Goal: Task Accomplishment & Management: Complete application form

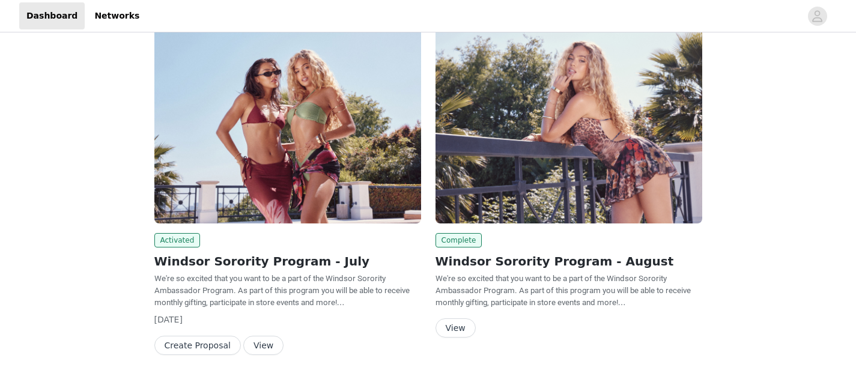
scroll to position [118, 0]
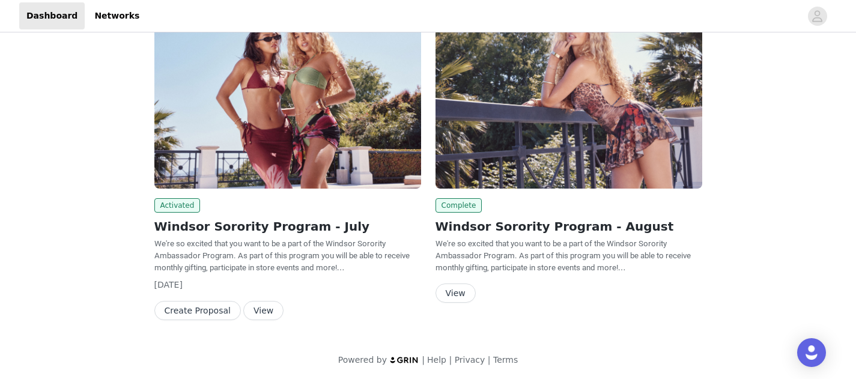
click at [462, 286] on button "View" at bounding box center [455, 292] width 40 height 19
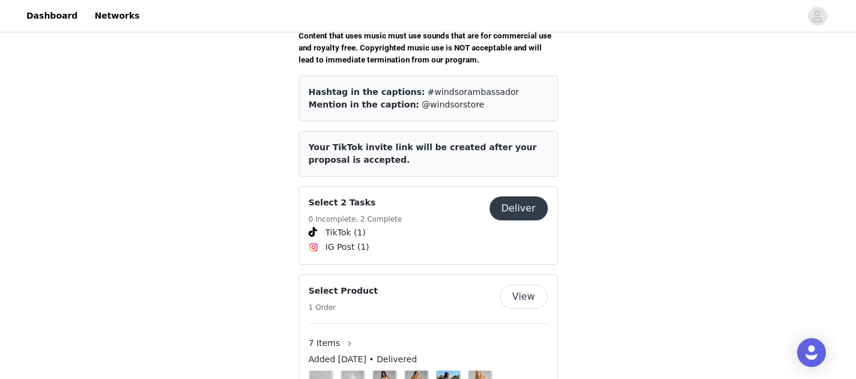
scroll to position [465, 0]
click at [513, 197] on button "Deliver" at bounding box center [519, 209] width 58 height 24
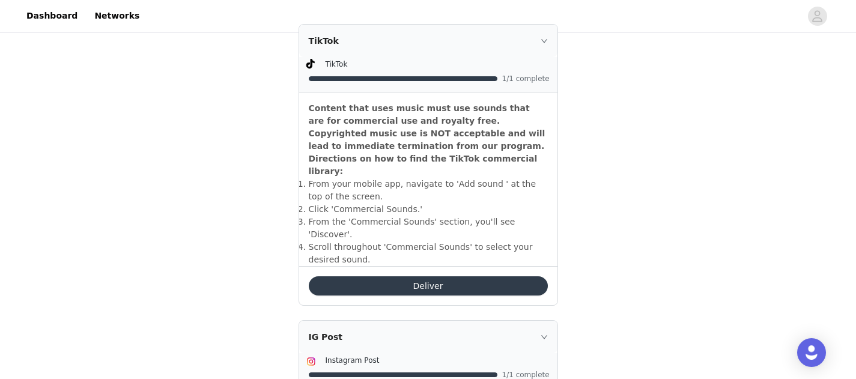
scroll to position [365, 0]
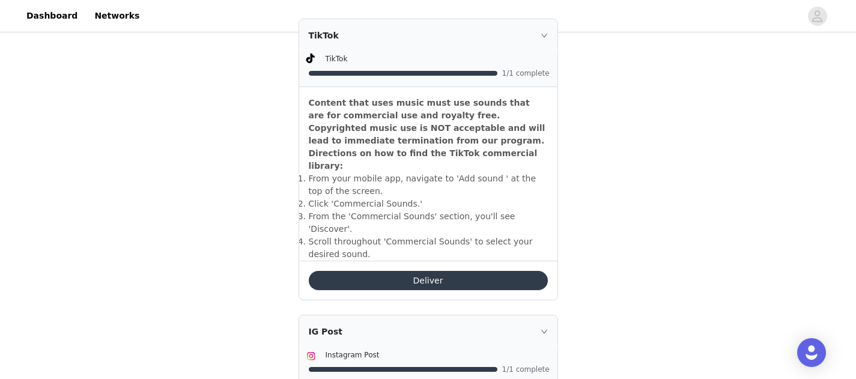
click at [453, 271] on button "Deliver" at bounding box center [428, 280] width 239 height 19
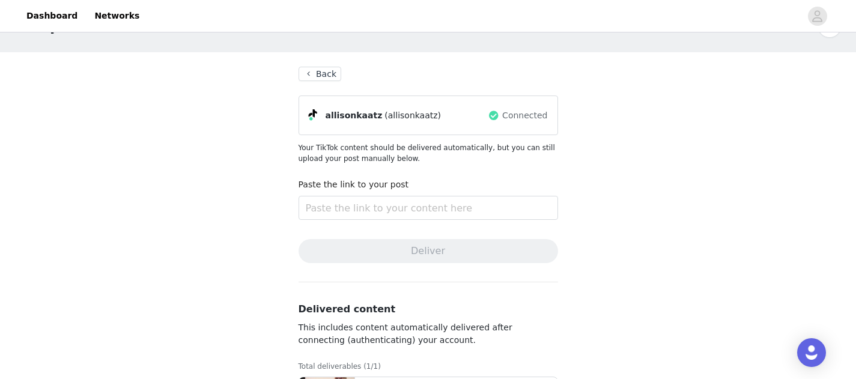
scroll to position [37, 0]
click at [444, 207] on input "text" at bounding box center [428, 207] width 259 height 24
paste input "[URL][DOMAIN_NAME]"
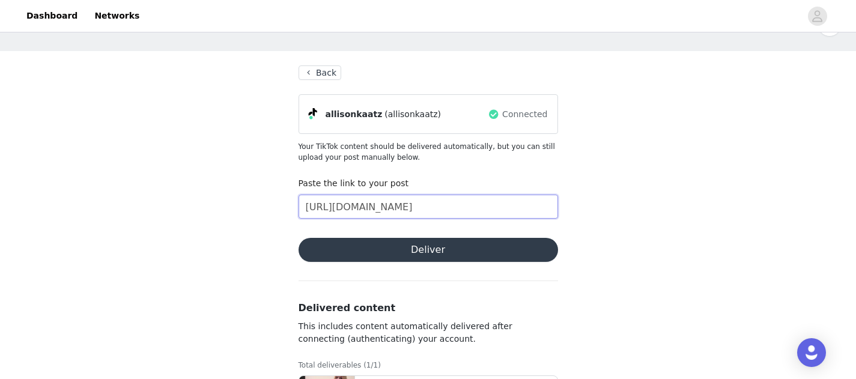
type input "[URL][DOMAIN_NAME]"
click at [453, 247] on button "Deliver" at bounding box center [428, 250] width 259 height 24
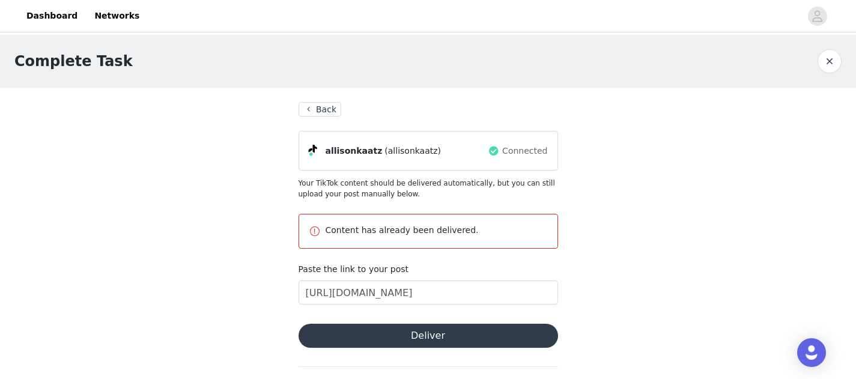
scroll to position [0, 0]
click at [326, 108] on button "Back" at bounding box center [320, 109] width 43 height 14
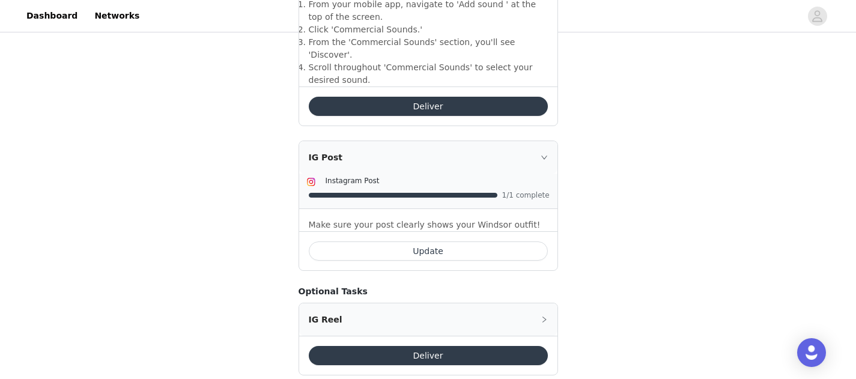
scroll to position [538, 0]
click at [450, 219] on p "Make sure your post clearly shows your Windsor outfit!" at bounding box center [428, 225] width 239 height 13
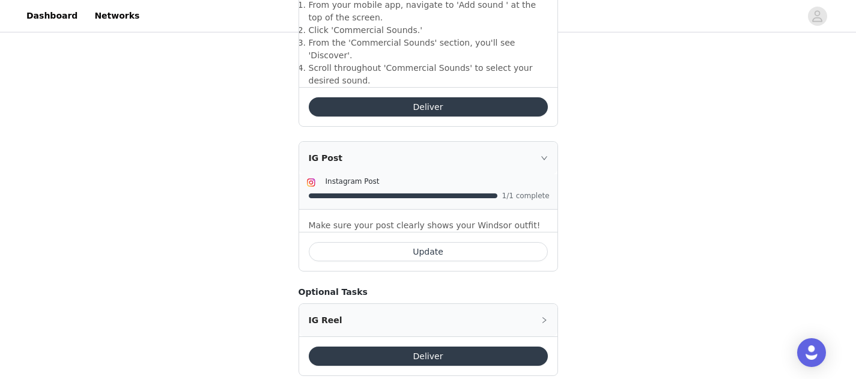
click at [449, 242] on button "Update" at bounding box center [428, 251] width 239 height 19
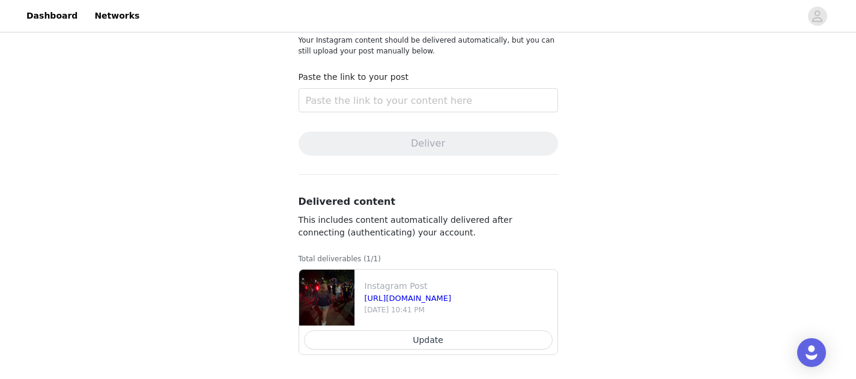
scroll to position [143, 0]
click at [409, 345] on button "Update" at bounding box center [428, 339] width 249 height 19
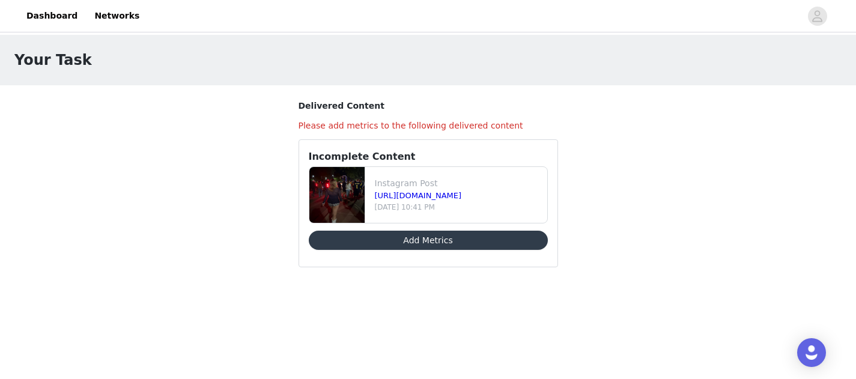
click at [441, 239] on button "Add Metrics" at bounding box center [428, 240] width 239 height 19
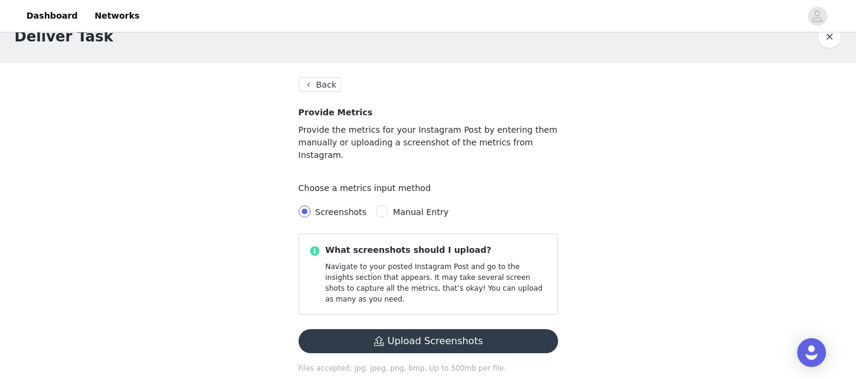
scroll to position [24, 0]
click at [388, 208] on span "Manual Entry" at bounding box center [420, 213] width 65 height 10
click at [387, 206] on input "Manual Entry" at bounding box center [382, 212] width 12 height 12
radio input "true"
radio input "false"
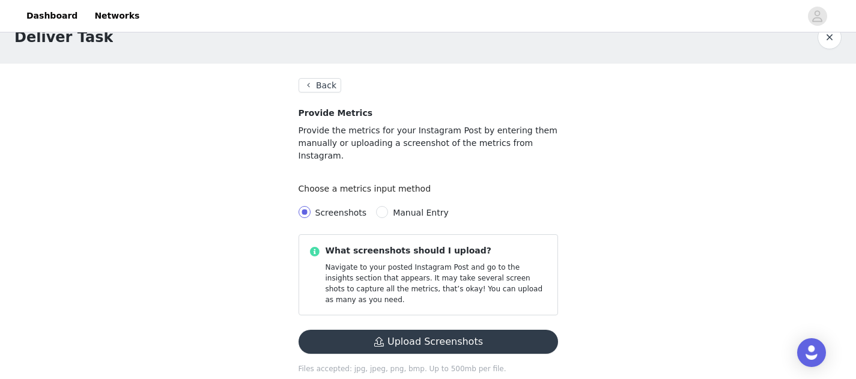
radio input "true"
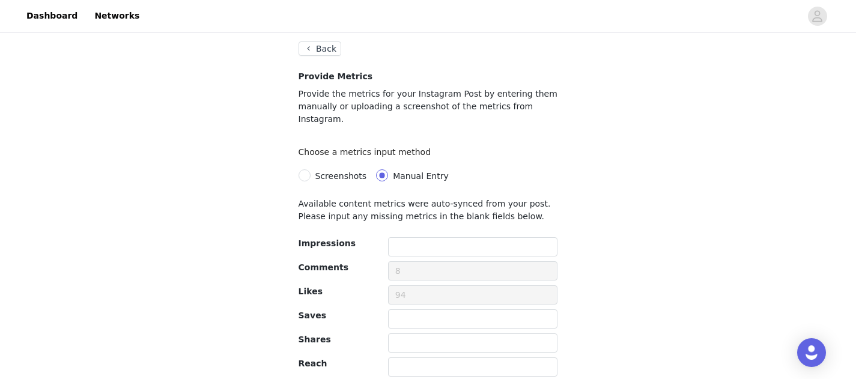
scroll to position [61, 0]
click at [414, 237] on input "text" at bounding box center [473, 246] width 170 height 19
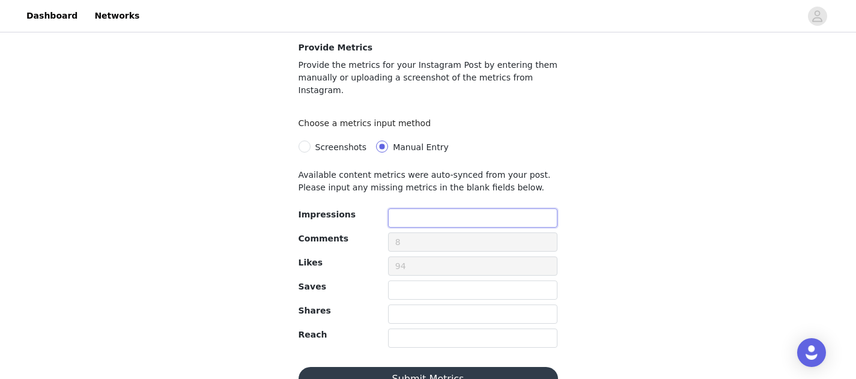
scroll to position [92, 0]
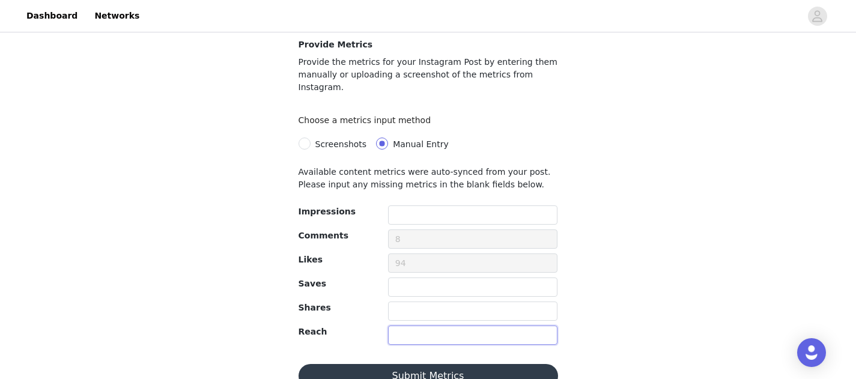
click at [408, 326] on input "text" at bounding box center [473, 335] width 170 height 19
type input "2447"
click at [427, 366] on button "Submit Metrics" at bounding box center [428, 376] width 259 height 24
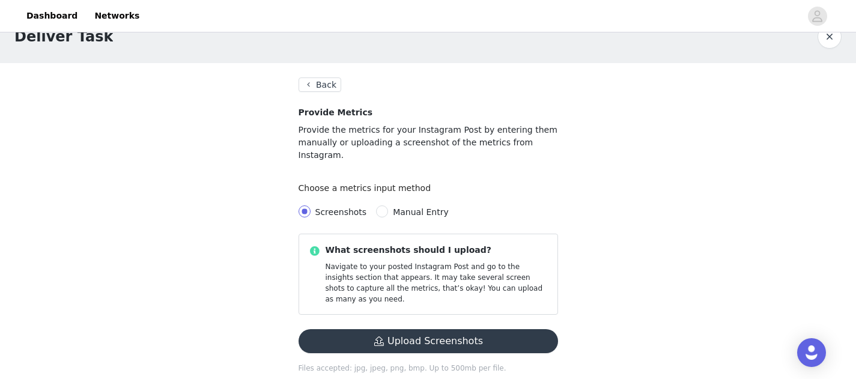
scroll to position [24, 0]
click at [832, 44] on button "button" at bounding box center [829, 37] width 24 height 24
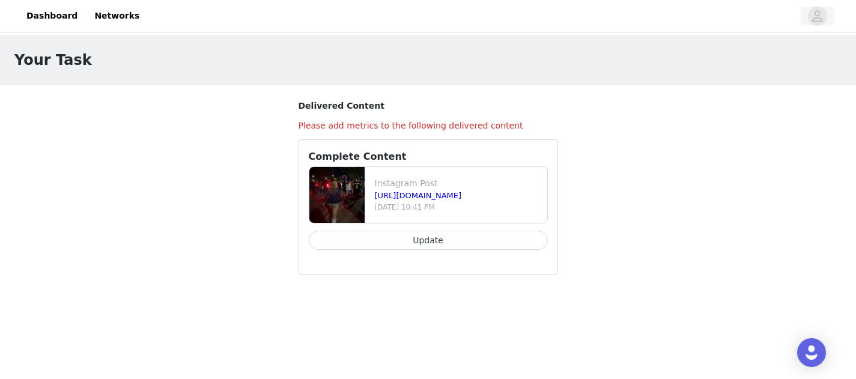
click at [829, 20] on button "button" at bounding box center [818, 16] width 34 height 19
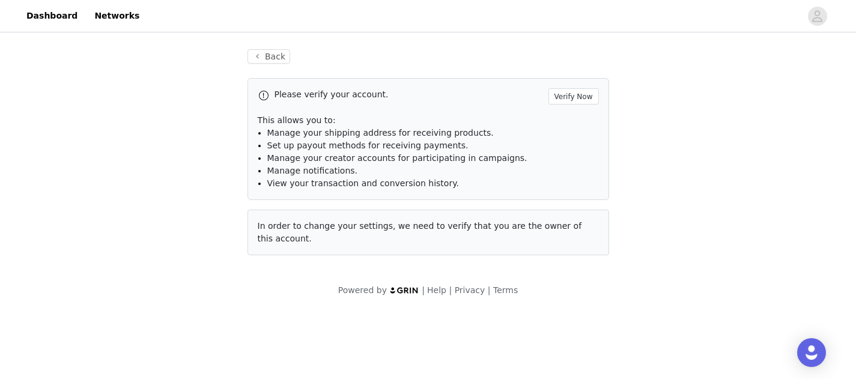
click at [278, 49] on div "Back Please verify your account. Verify Now This allows you to: Manage your shi…" at bounding box center [428, 152] width 390 height 235
click at [59, 16] on link "Dashboard" at bounding box center [51, 15] width 65 height 27
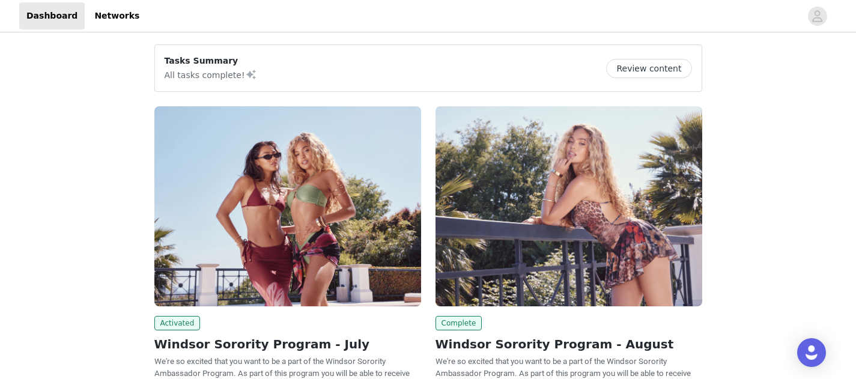
scroll to position [2, 0]
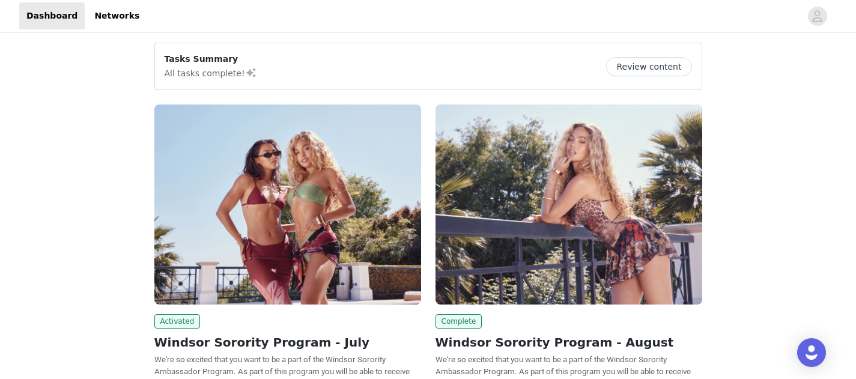
click at [652, 72] on button "Review content" at bounding box center [648, 66] width 85 height 19
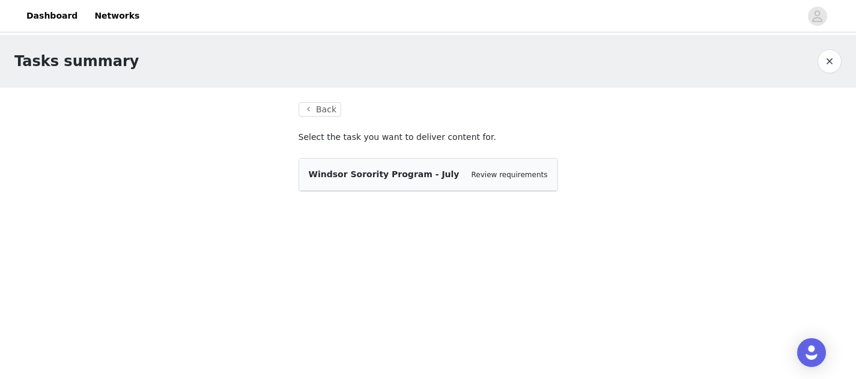
click at [455, 176] on div "Windsor Sorority Program - July Review requirements" at bounding box center [428, 174] width 239 height 13
click at [484, 175] on link "Review requirements" at bounding box center [509, 175] width 76 height 8
